Goal: Task Accomplishment & Management: Use online tool/utility

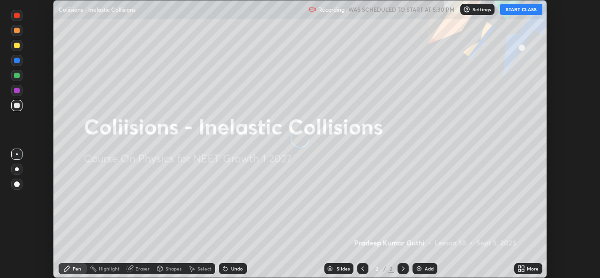
scroll to position [278, 599]
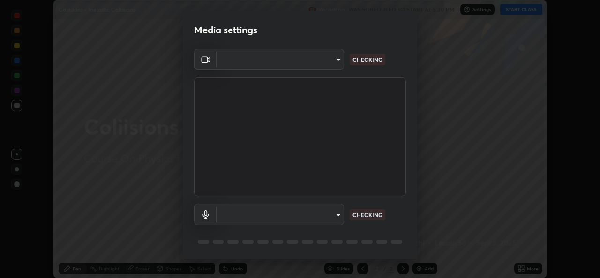
click at [319, 212] on body "Erase all Coliisions - Inelastic Collisions Recording WAS SCHEDULED TO START AT…" at bounding box center [300, 139] width 600 height 278
type input "57fe27bd87a5c904b82cfb68591c05e5b7b0fb216399449cf39a3c9620d95e23"
type input "691afd1a8ad1f59f79a163dc929fd8cce74554ffa4927d1c5280d28312561fc3"
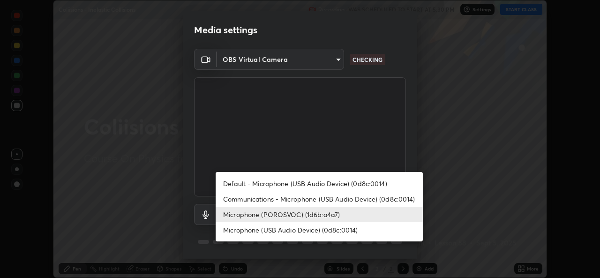
click at [308, 211] on li "Microphone (POROSVOC) (1d6b:a4a7)" at bounding box center [318, 214] width 207 height 15
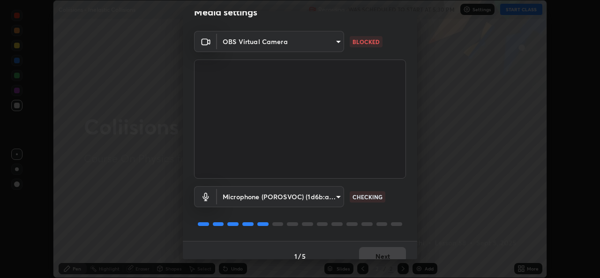
scroll to position [30, 0]
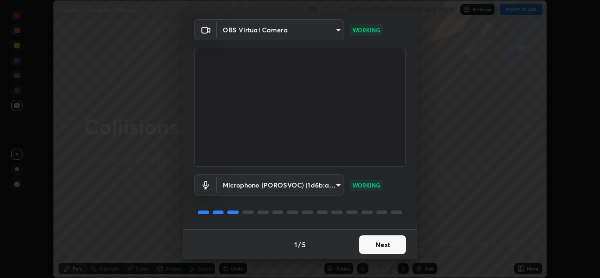
click at [381, 240] on button "Next" at bounding box center [382, 244] width 47 height 19
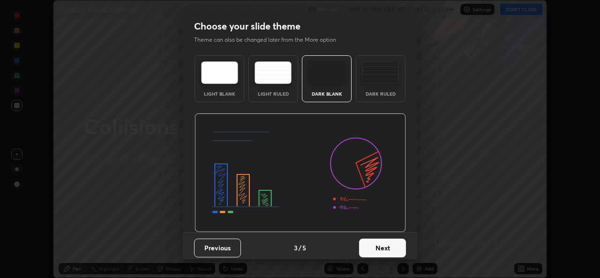
click at [386, 241] on button "Next" at bounding box center [382, 247] width 47 height 19
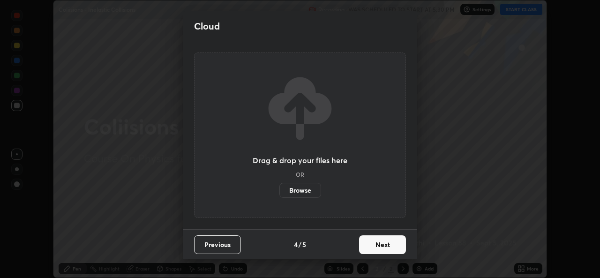
click at [387, 243] on button "Next" at bounding box center [382, 244] width 47 height 19
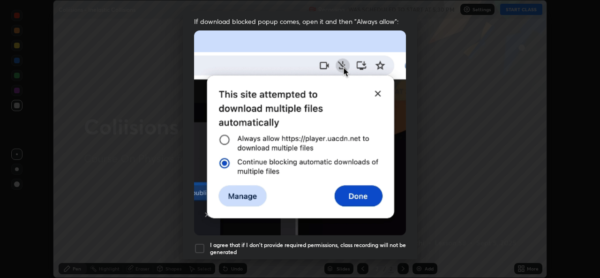
scroll to position [221, 0]
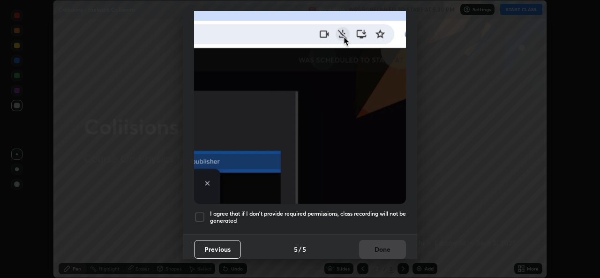
click at [199, 211] on div at bounding box center [199, 216] width 11 height 11
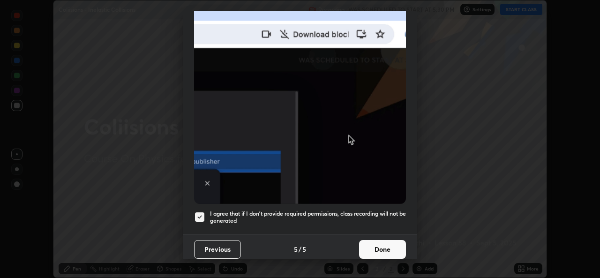
click at [377, 242] on button "Done" at bounding box center [382, 249] width 47 height 19
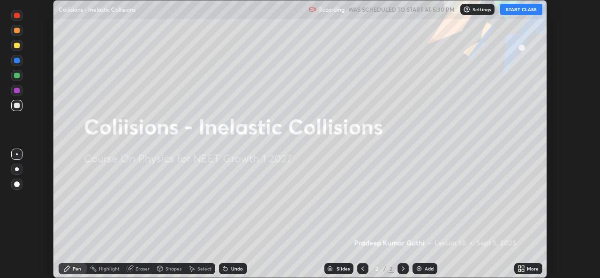
click at [512, 8] on button "START CLASS" at bounding box center [521, 9] width 42 height 11
